Goal: Navigation & Orientation: Find specific page/section

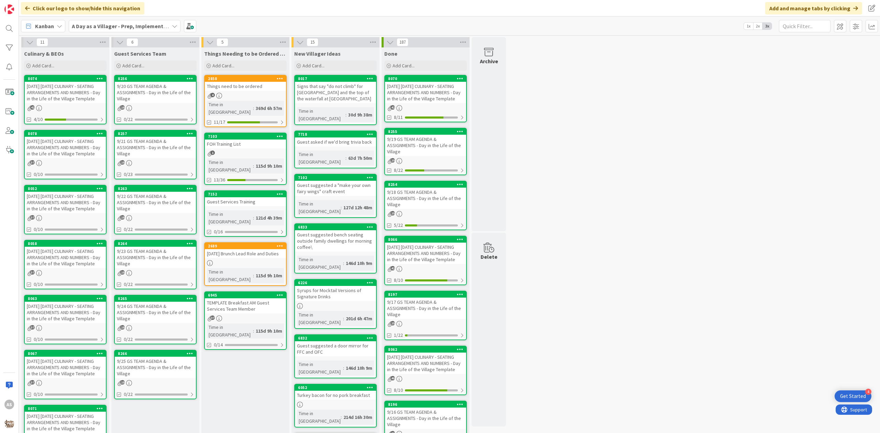
click at [144, 98] on div "9/20 GS TEAM AGENDA & ASSIGNMENTS - Day in the Life of the Village" at bounding box center [155, 92] width 81 height 21
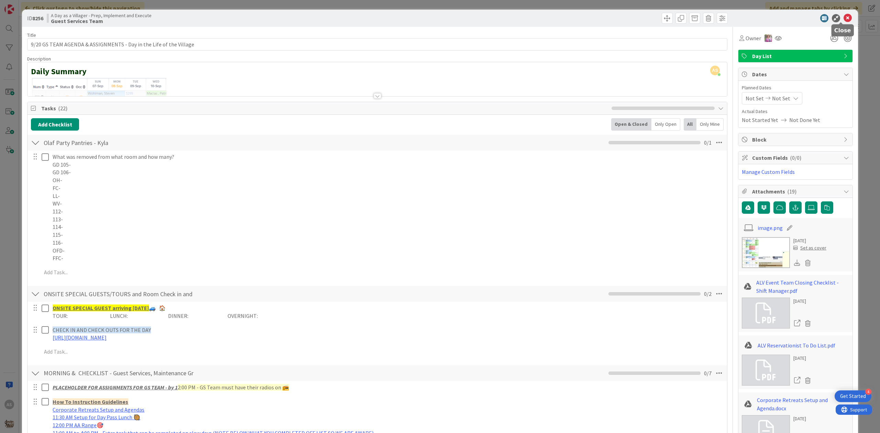
click at [844, 15] on icon at bounding box center [848, 18] width 8 height 8
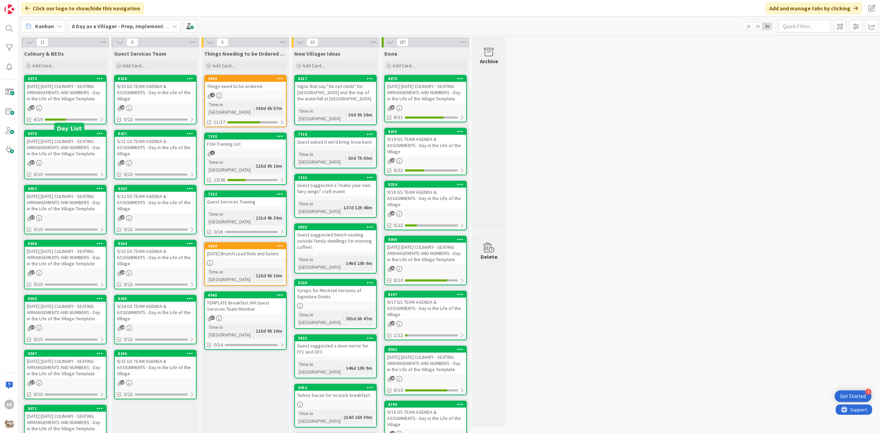
click at [68, 99] on div "[DATE] [DATE] CULINARY - SEATING ARRANGEMENTS AND NUMBERS - Day in the Life of …" at bounding box center [65, 92] width 81 height 21
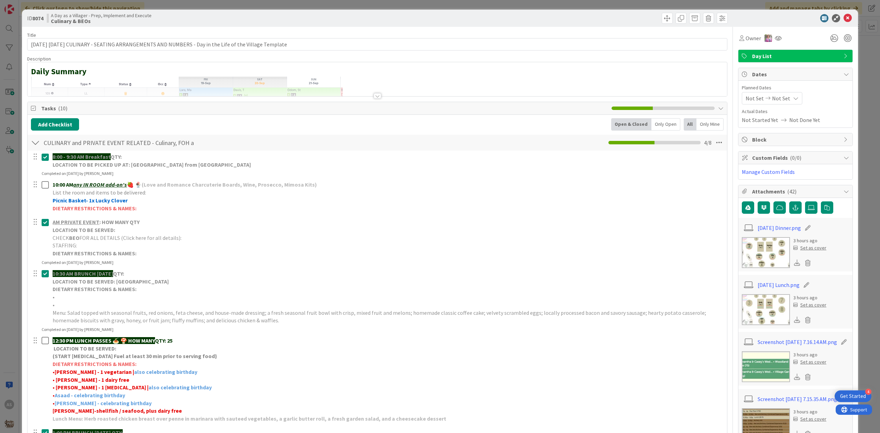
click at [778, 316] on img at bounding box center [766, 309] width 48 height 31
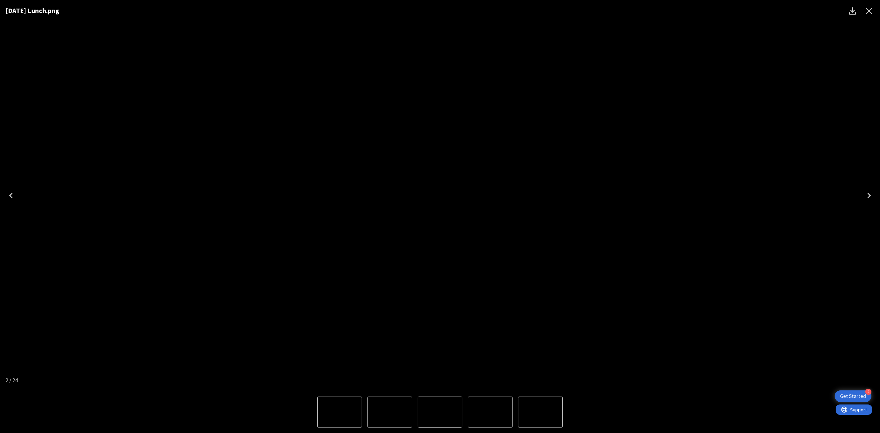
click at [877, 10] on button "Close" at bounding box center [869, 11] width 17 height 17
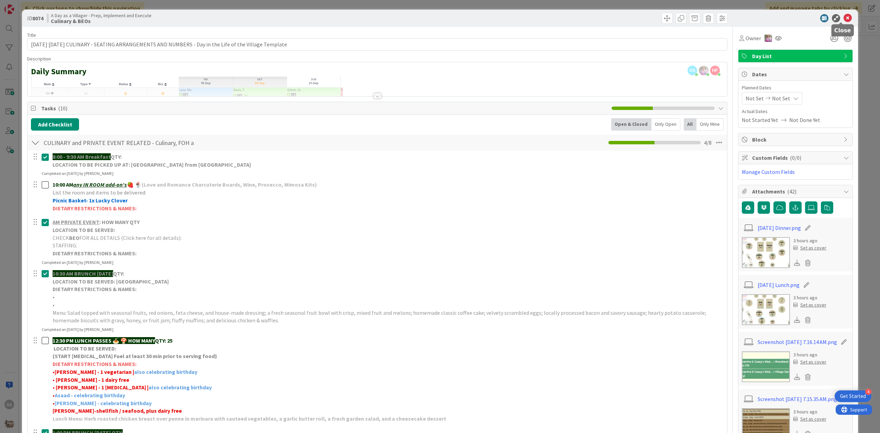
click at [844, 17] on icon at bounding box center [848, 18] width 8 height 8
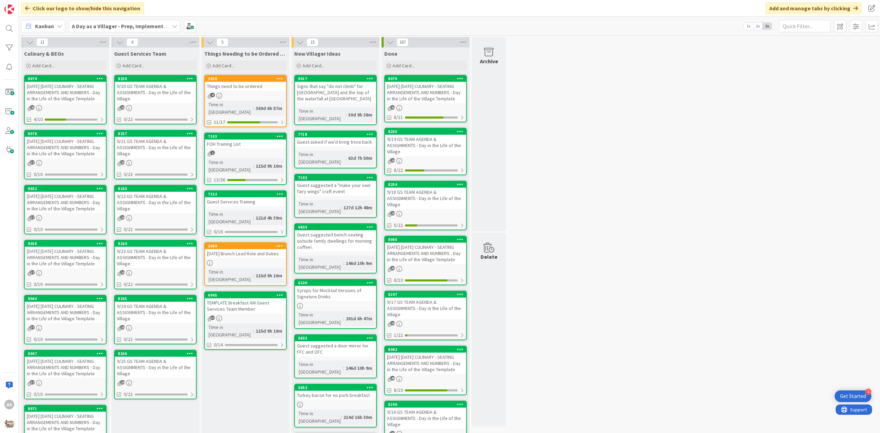
click at [164, 82] on div "9/20 GS TEAM AGENDA & ASSIGNMENTS - Day in the Life of the Village" at bounding box center [155, 92] width 81 height 21
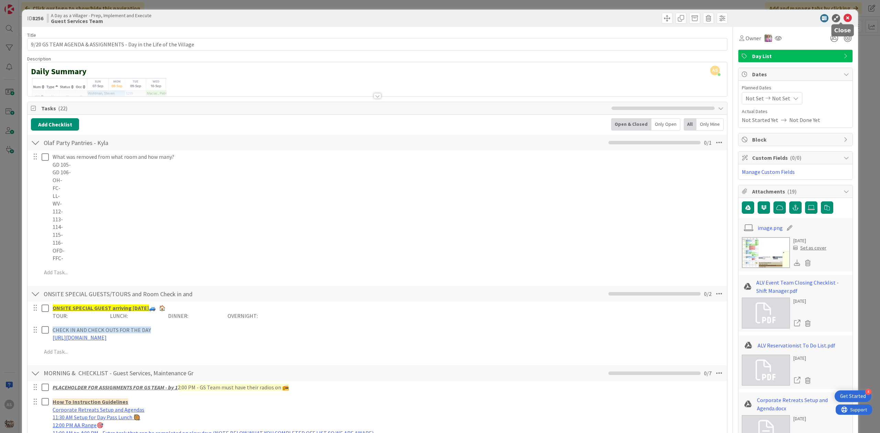
click at [844, 21] on icon at bounding box center [848, 18] width 8 height 8
click at [844, 15] on icon at bounding box center [848, 18] width 8 height 8
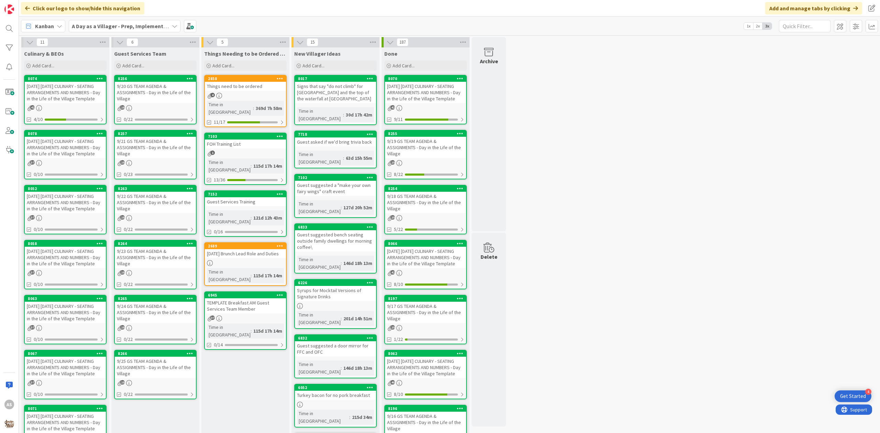
click at [142, 26] on b "A Day as a Villager - Prep, Implement and Execute" at bounding box center [133, 26] width 123 height 7
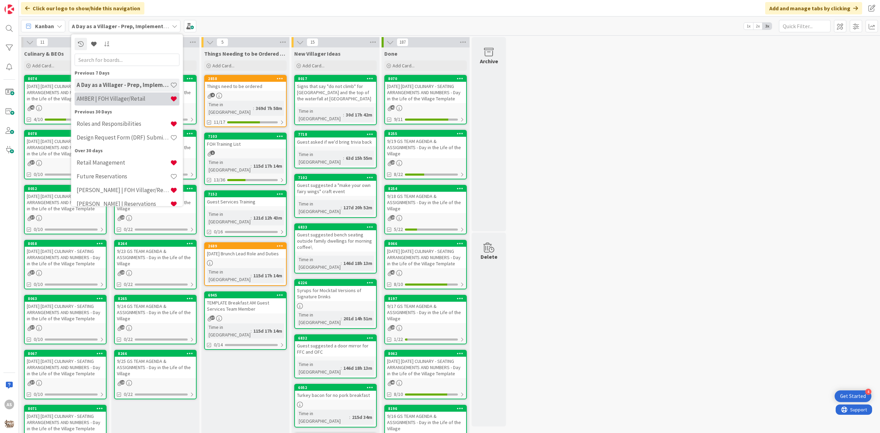
click at [126, 96] on h4 "AMBER | FOH Villager/Retail" at bounding box center [124, 98] width 94 height 7
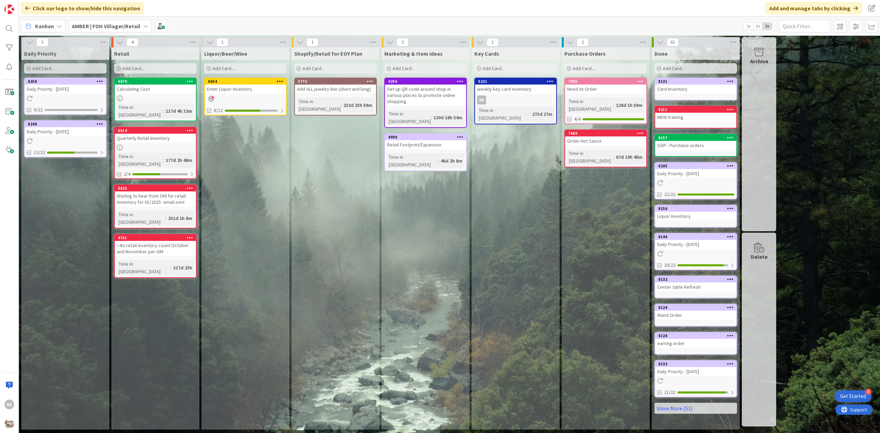
click at [73, 97] on div at bounding box center [65, 99] width 81 height 6
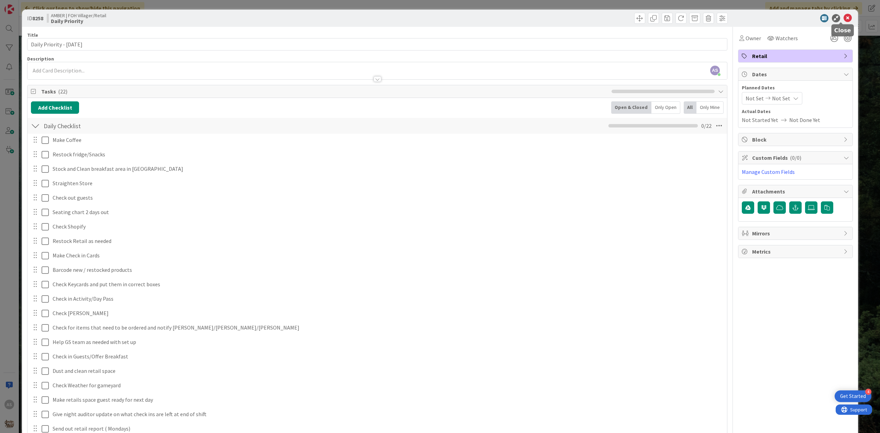
click at [843, 22] on div at bounding box center [841, 23] width 4 height 2
click at [844, 17] on icon at bounding box center [848, 18] width 8 height 8
